Goal: Navigation & Orientation: Find specific page/section

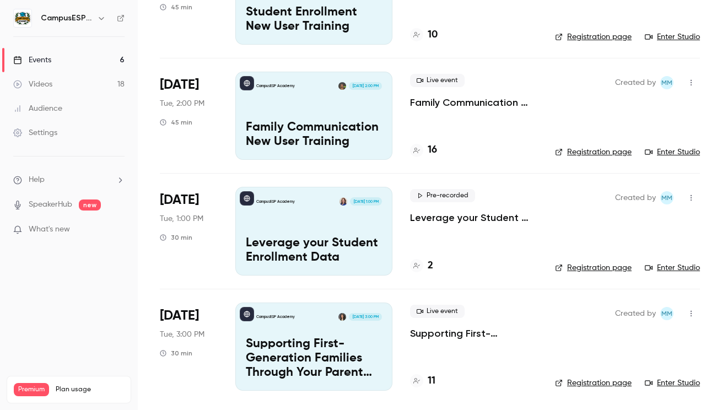
scroll to position [370, 0]
click at [429, 265] on h4 "2" at bounding box center [431, 265] width 6 height 15
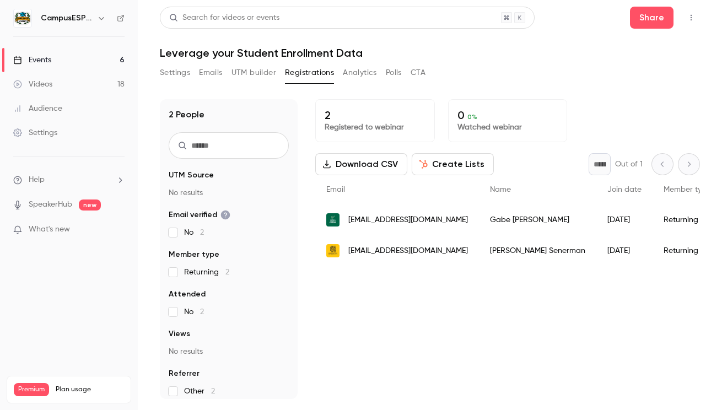
click at [56, 55] on link "Events 6" at bounding box center [69, 60] width 138 height 24
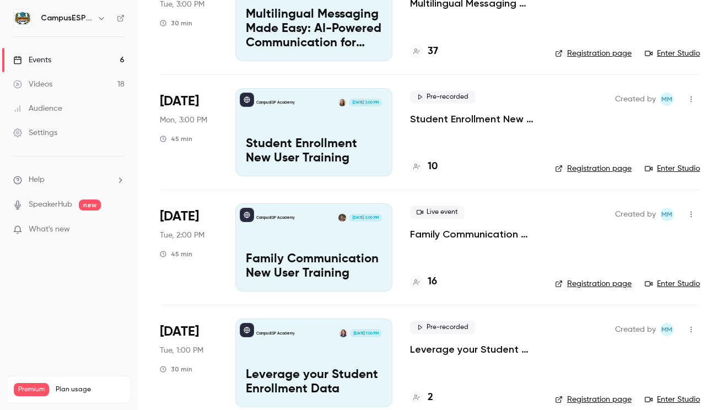
scroll to position [228, 0]
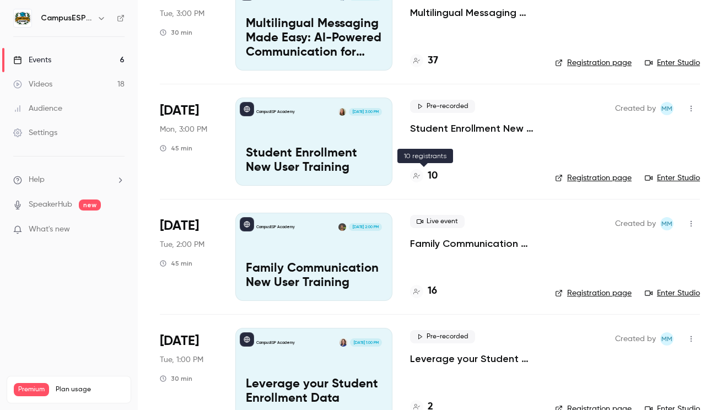
click at [431, 175] on h4 "10" at bounding box center [433, 176] width 10 height 15
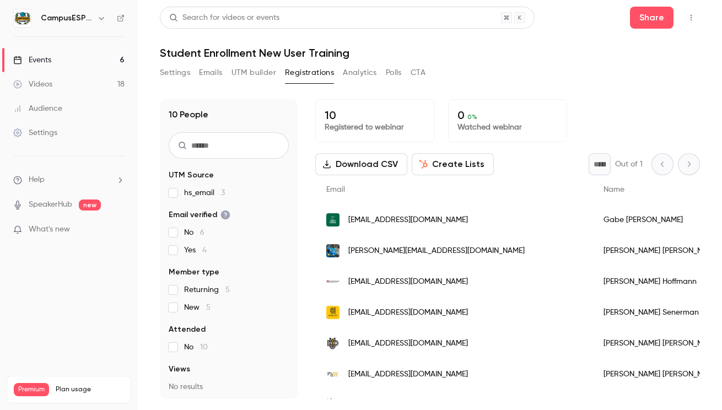
click at [46, 58] on div "Events" at bounding box center [32, 60] width 38 height 11
